Goal: Task Accomplishment & Management: Contribute content

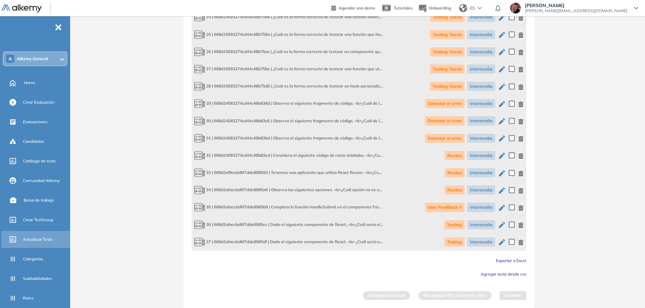
scroll to position [188, 0]
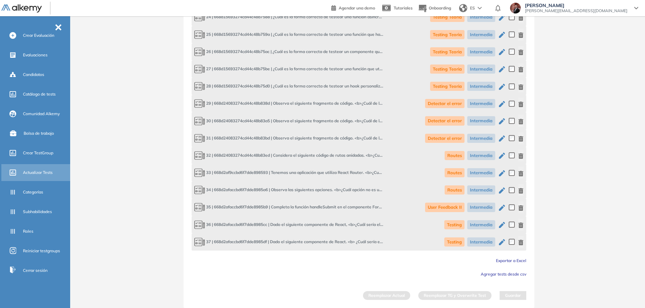
click at [52, 171] on span "Actualizar Tests" at bounding box center [38, 172] width 30 height 6
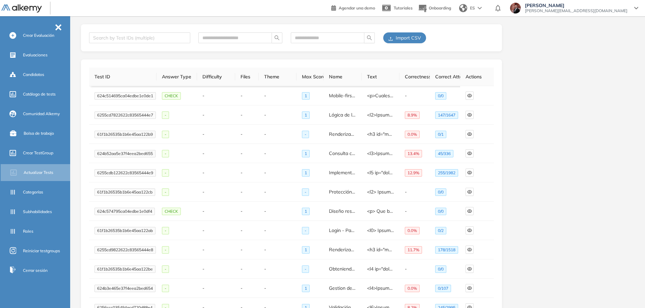
click at [413, 39] on span "Import CSV" at bounding box center [408, 37] width 25 height 7
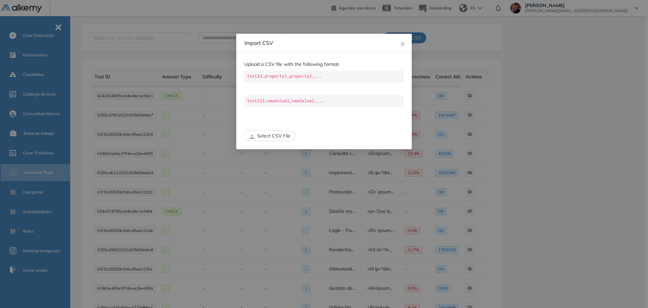
click at [286, 135] on span "Select CSV File" at bounding box center [273, 135] width 33 height 7
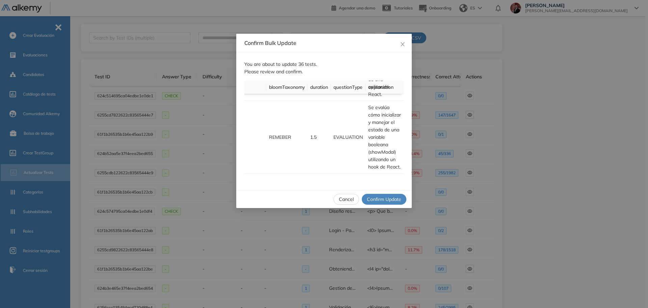
scroll to position [762, 258]
click at [388, 203] on button "Confirm Update" at bounding box center [384, 199] width 45 height 11
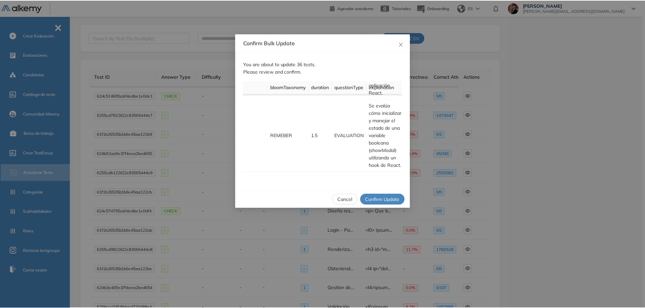
scroll to position [762, 240]
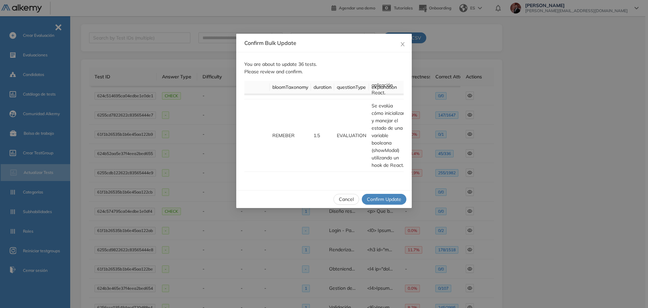
click at [350, 197] on span "Cancel" at bounding box center [346, 198] width 15 height 7
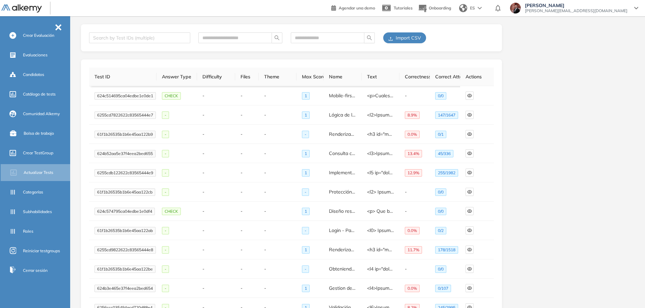
click at [412, 35] on span "Import CSV" at bounding box center [408, 37] width 25 height 7
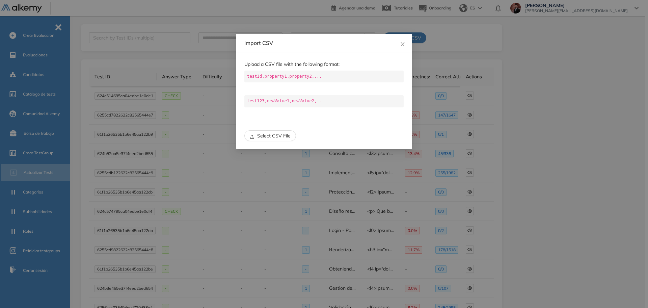
click at [278, 139] on button "Select CSV File" at bounding box center [270, 135] width 52 height 11
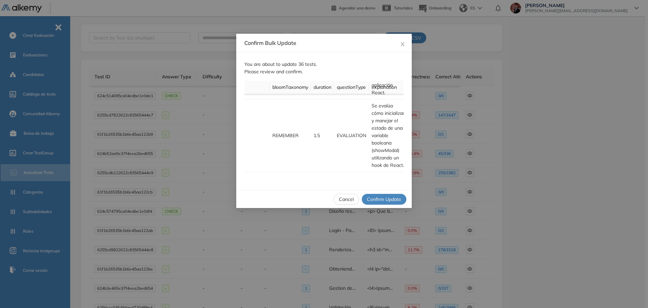
click at [380, 198] on span "Confirm Update" at bounding box center [384, 198] width 34 height 7
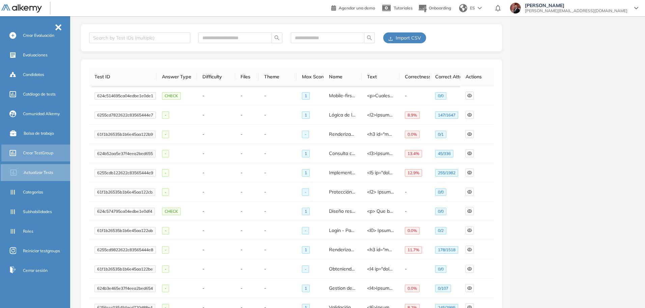
click at [40, 152] on span "Crear TestGroup" at bounding box center [38, 153] width 30 height 6
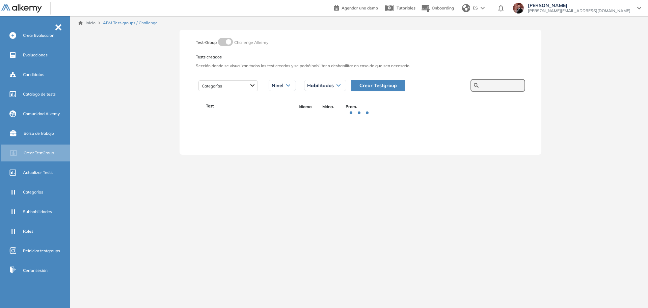
click at [489, 83] on input "text" at bounding box center [501, 85] width 41 height 6
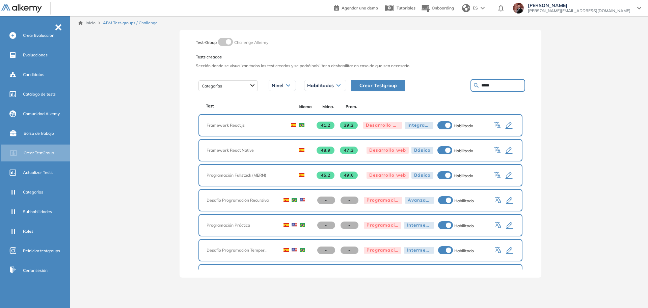
drag, startPoint x: 490, startPoint y: 86, endPoint x: 313, endPoint y: 85, distance: 177.5
click at [313, 85] on div "Categorías Nivel Todos los niveles Básico Intermedio Avanzado Integrador Habili…" at bounding box center [360, 85] width 329 height 17
paste input "**********"
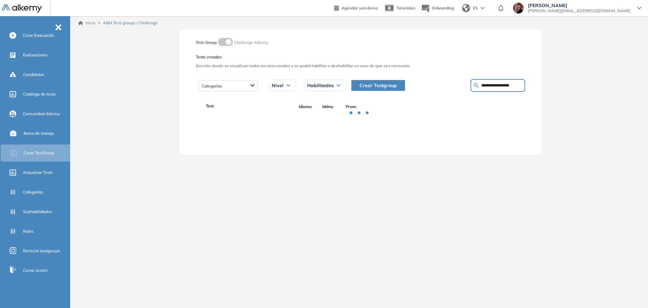
click at [516, 83] on input "**********" at bounding box center [501, 85] width 41 height 6
type input "*********"
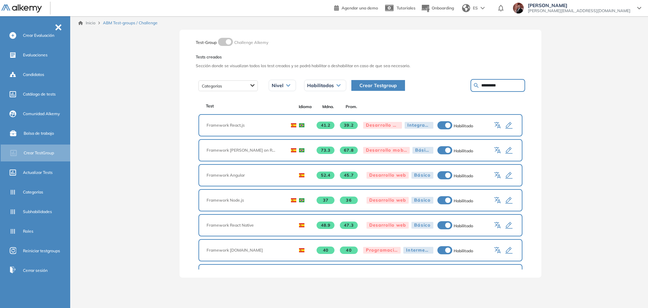
click at [508, 201] on icon "button" at bounding box center [509, 200] width 8 height 8
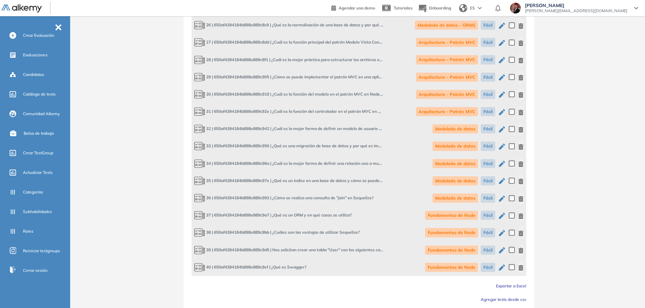
scroll to position [835, 0]
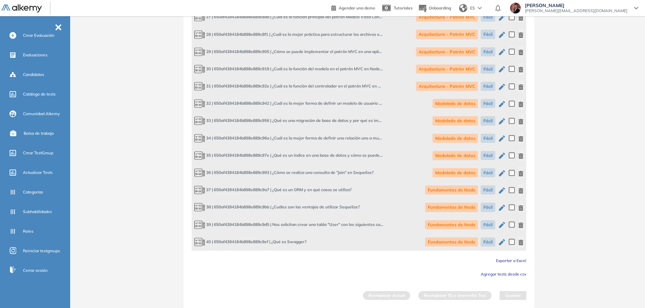
click at [519, 260] on span "Exportar a Excel" at bounding box center [511, 260] width 30 height 5
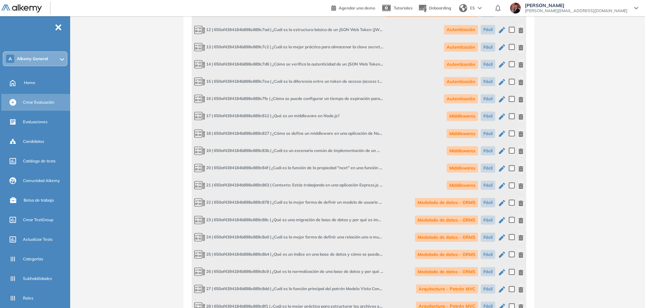
scroll to position [498, 0]
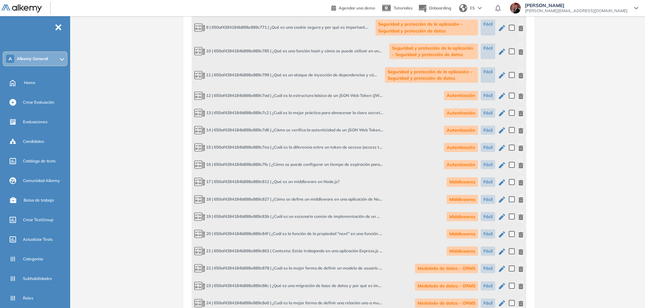
drag, startPoint x: 35, startPoint y: 87, endPoint x: 361, endPoint y: 44, distance: 329.1
click at [35, 86] on div "Home" at bounding box center [46, 82] width 45 height 11
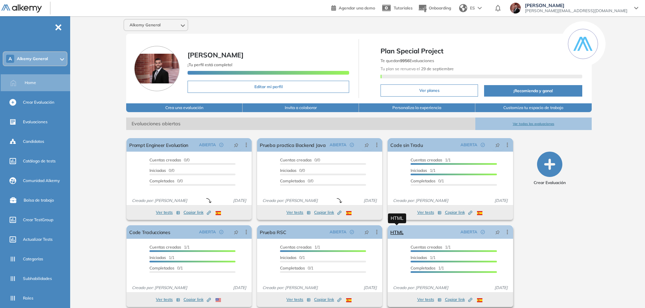
click at [397, 231] on link "HTML" at bounding box center [397, 232] width 13 height 14
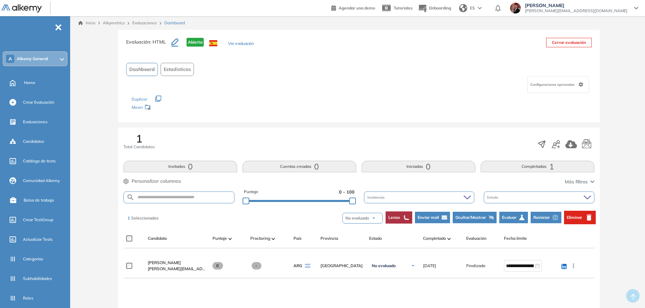
click at [516, 218] on span "Evaluar" at bounding box center [509, 217] width 15 height 6
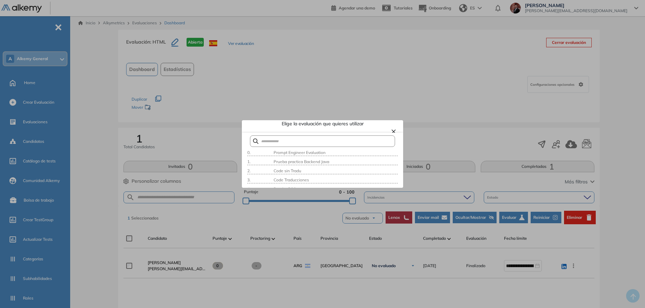
click at [392, 130] on button "×" at bounding box center [393, 131] width 5 height 8
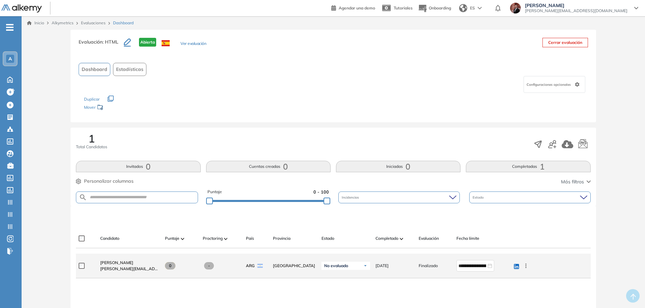
click at [82, 269] on div at bounding box center [87, 265] width 16 height 17
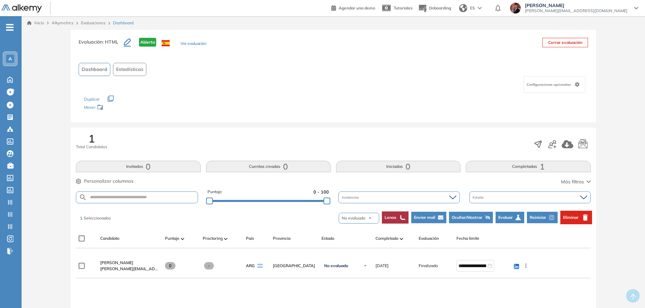
click at [512, 213] on button "Evaluar" at bounding box center [510, 217] width 29 height 11
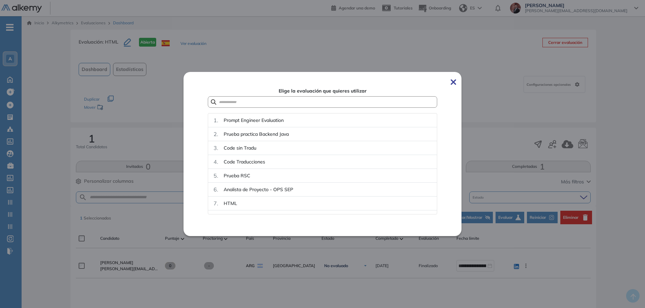
click at [456, 83] on img at bounding box center [453, 81] width 5 height 5
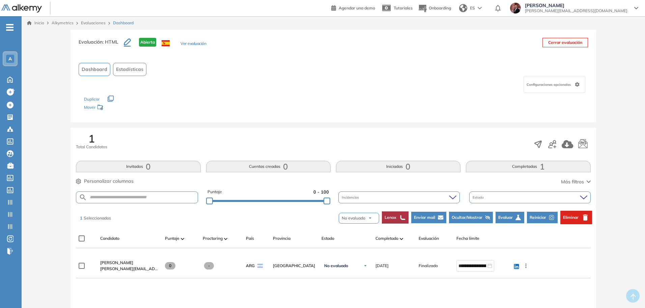
click at [12, 29] on span "-" at bounding box center [9, 26] width 7 height 5
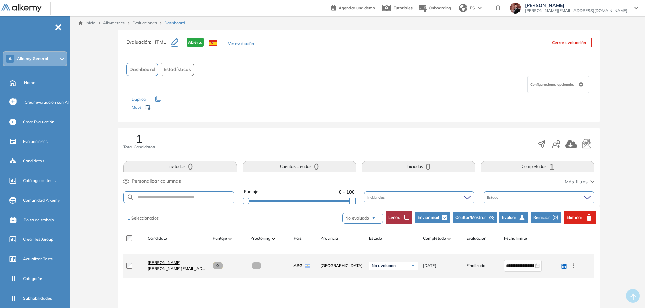
click at [181, 261] on span "[PERSON_NAME]" at bounding box center [164, 262] width 33 height 5
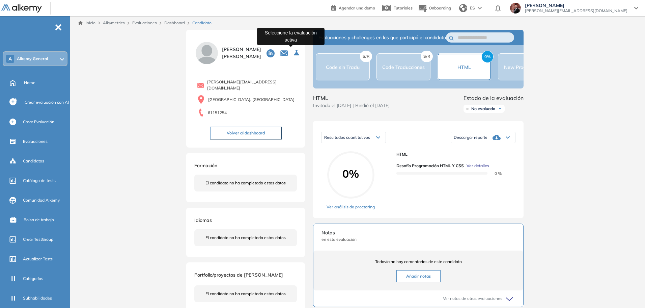
click at [294, 52] on icon "Seleccione la evaluación activa" at bounding box center [297, 53] width 7 height 7
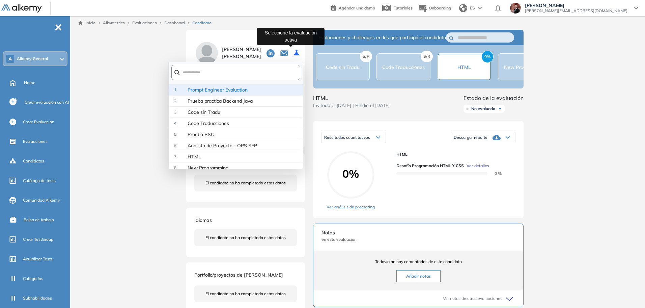
click at [294, 56] on icon "Seleccione la evaluación activa" at bounding box center [297, 53] width 7 height 7
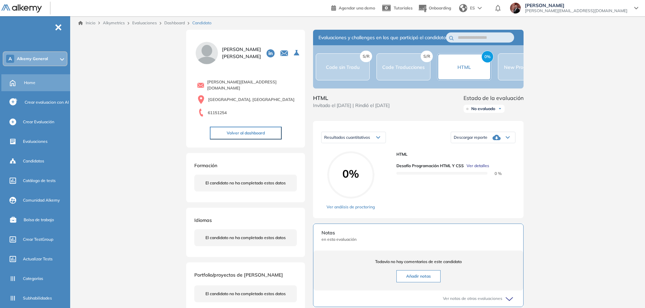
click at [45, 79] on div "Home" at bounding box center [46, 82] width 45 height 11
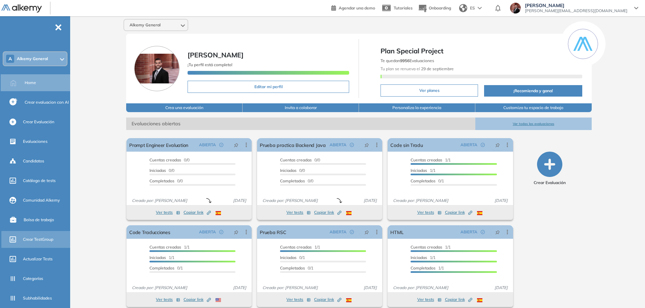
scroll to position [84, 0]
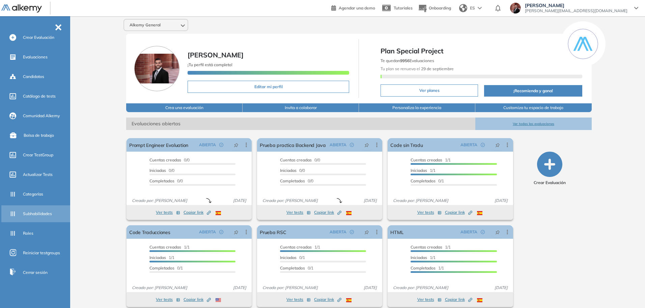
click at [42, 216] on span "Subhabilidades" at bounding box center [37, 214] width 29 height 6
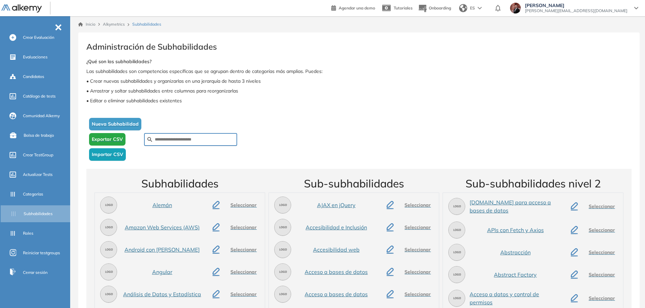
click at [124, 125] on span "Nueva Subhabilidad" at bounding box center [115, 123] width 47 height 7
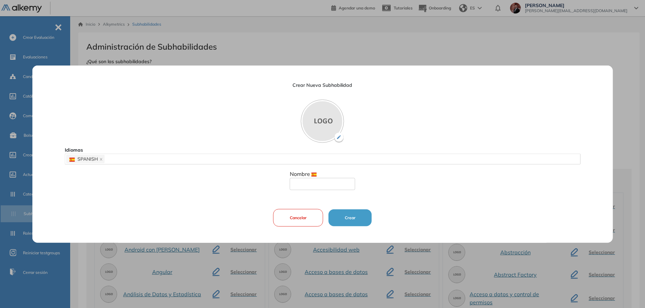
click at [328, 183] on input "text" at bounding box center [322, 184] width 65 height 12
type input "**********"
drag, startPoint x: 335, startPoint y: 187, endPoint x: 259, endPoint y: 182, distance: 76.4
click at [259, 182] on div "**********" at bounding box center [323, 153] width 516 height 177
click at [255, 151] on div "Idiomas SPANISH" at bounding box center [323, 154] width 516 height 19
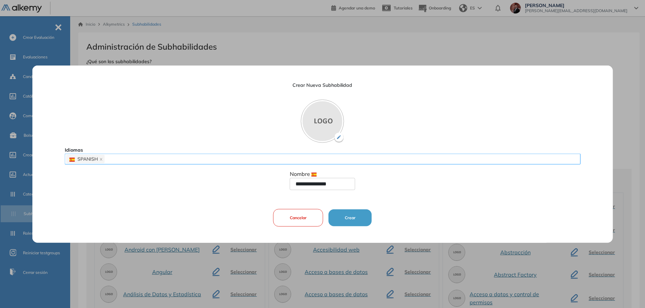
click at [252, 156] on div "SPANISH" at bounding box center [322, 158] width 513 height 9
click at [167, 161] on div "SPANISH" at bounding box center [322, 158] width 513 height 9
click at [111, 159] on div "SPANISH" at bounding box center [322, 158] width 513 height 9
click at [115, 161] on div "SPANISH" at bounding box center [322, 158] width 513 height 9
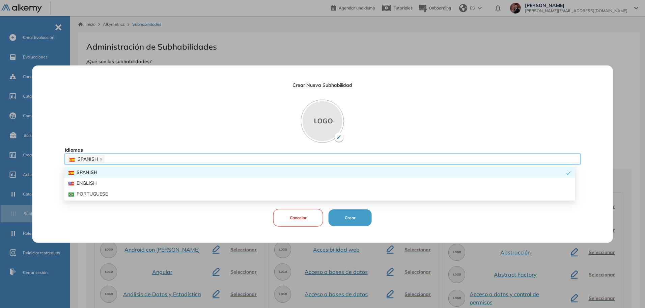
click at [95, 184] on div "**********" at bounding box center [323, 153] width 516 height 177
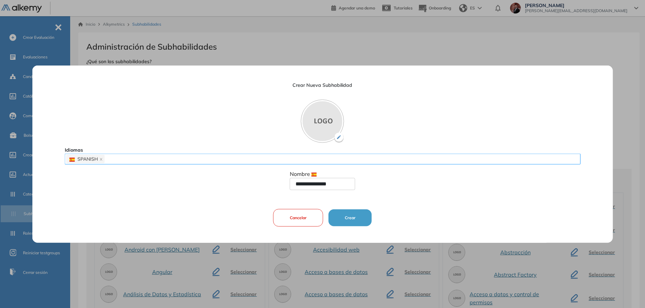
click at [122, 162] on div "SPANISH" at bounding box center [322, 158] width 513 height 9
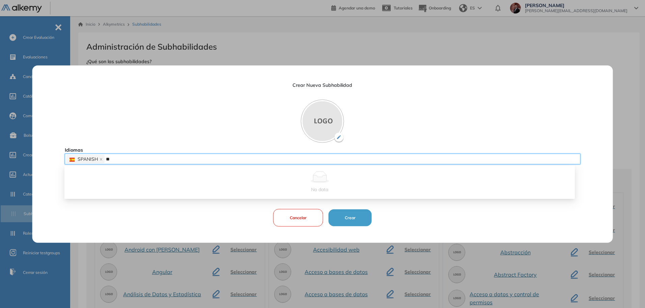
type input "*"
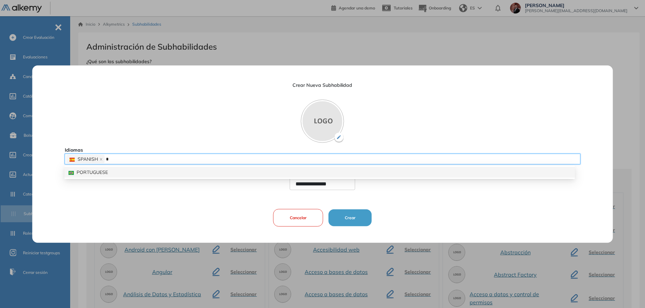
click at [97, 169] on div "PORTUGUESE" at bounding box center [320, 171] width 503 height 7
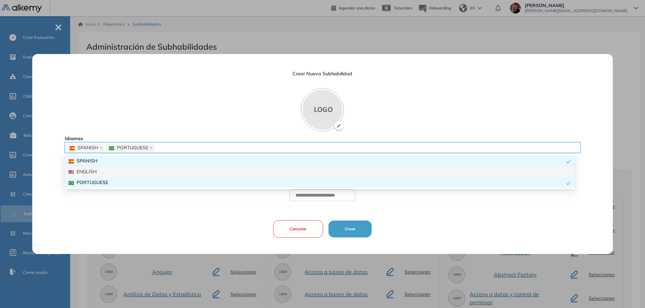
click at [102, 172] on div "ENGLISH" at bounding box center [320, 171] width 503 height 7
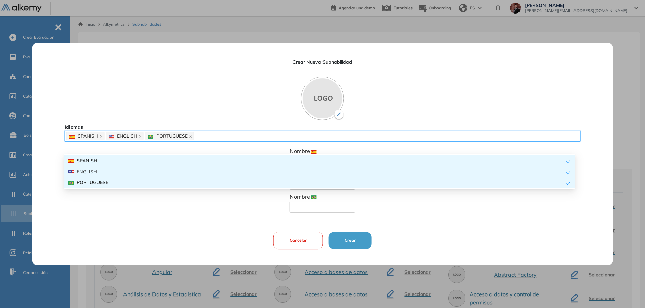
drag, startPoint x: 327, startPoint y: 208, endPoint x: 165, endPoint y: 233, distance: 164.0
click at [327, 208] on input "text" at bounding box center [322, 206] width 65 height 12
click at [165, 233] on div "**********" at bounding box center [323, 154] width 516 height 223
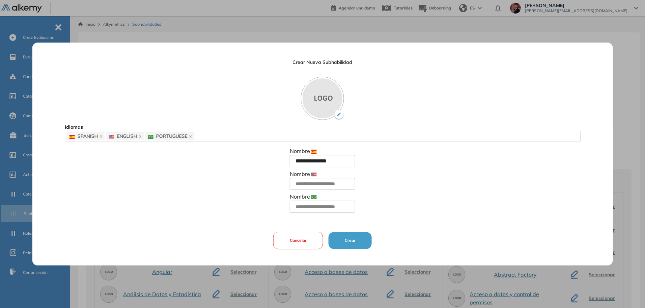
drag, startPoint x: 338, startPoint y: 163, endPoint x: 286, endPoint y: 161, distance: 51.7
click at [290, 161] on input "**********" at bounding box center [322, 161] width 65 height 12
drag, startPoint x: 309, startPoint y: 183, endPoint x: 295, endPoint y: 196, distance: 19.1
click at [309, 183] on input "text" at bounding box center [322, 184] width 65 height 12
paste input "**********"
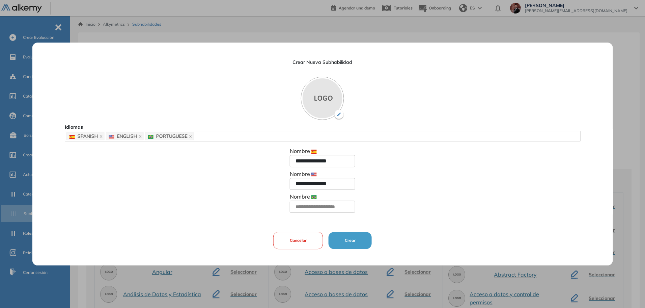
type input "**********"
drag, startPoint x: 303, startPoint y: 207, endPoint x: 340, endPoint y: 222, distance: 40.1
click at [303, 207] on input "text" at bounding box center [322, 206] width 65 height 12
paste input "**********"
type input "**********"
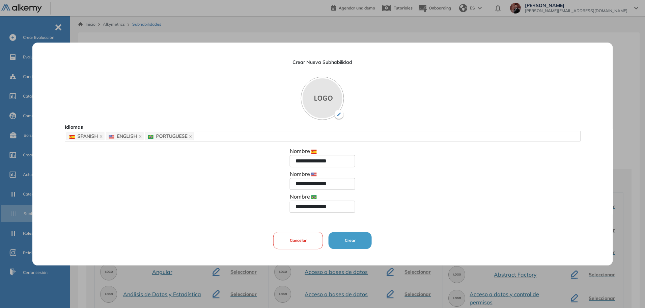
click at [346, 234] on button "Crear" at bounding box center [350, 240] width 43 height 17
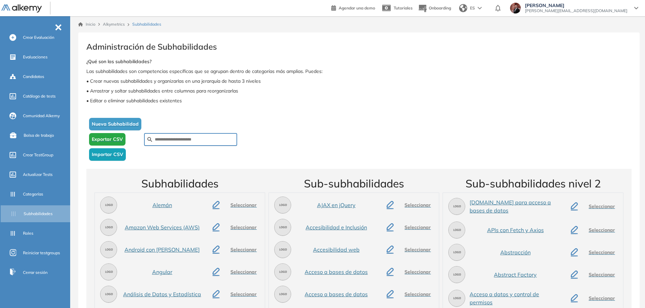
click at [116, 152] on span "Importar CSV" at bounding box center [107, 154] width 31 height 7
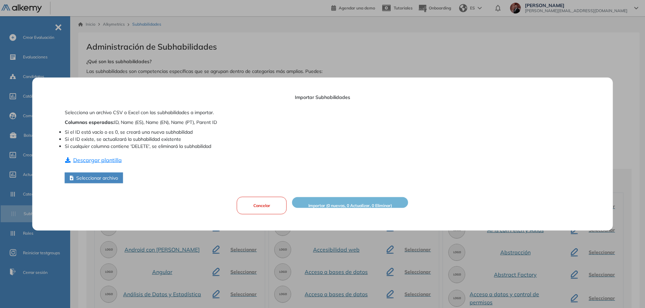
click at [103, 160] on button "Descargar plantilla" at bounding box center [93, 160] width 57 height 9
click at [110, 177] on button "Seleccionar archivo" at bounding box center [94, 177] width 58 height 11
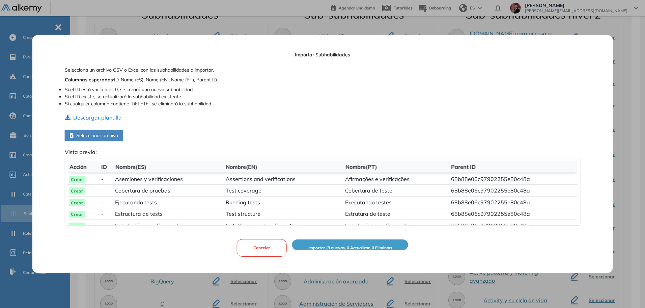
scroll to position [19, 0]
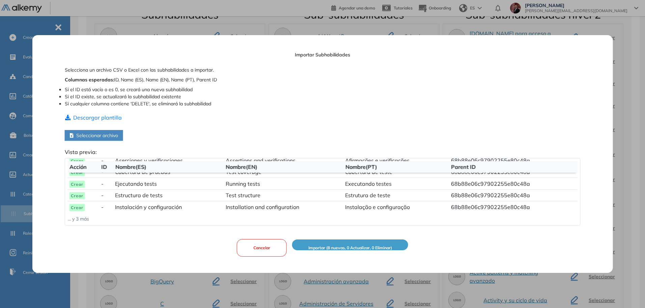
click at [354, 246] on span "Importar (8 nuevas, 0 Actualizar, 0 Eliminar)" at bounding box center [350, 248] width 84 height 6
